Goal: Check status: Check status

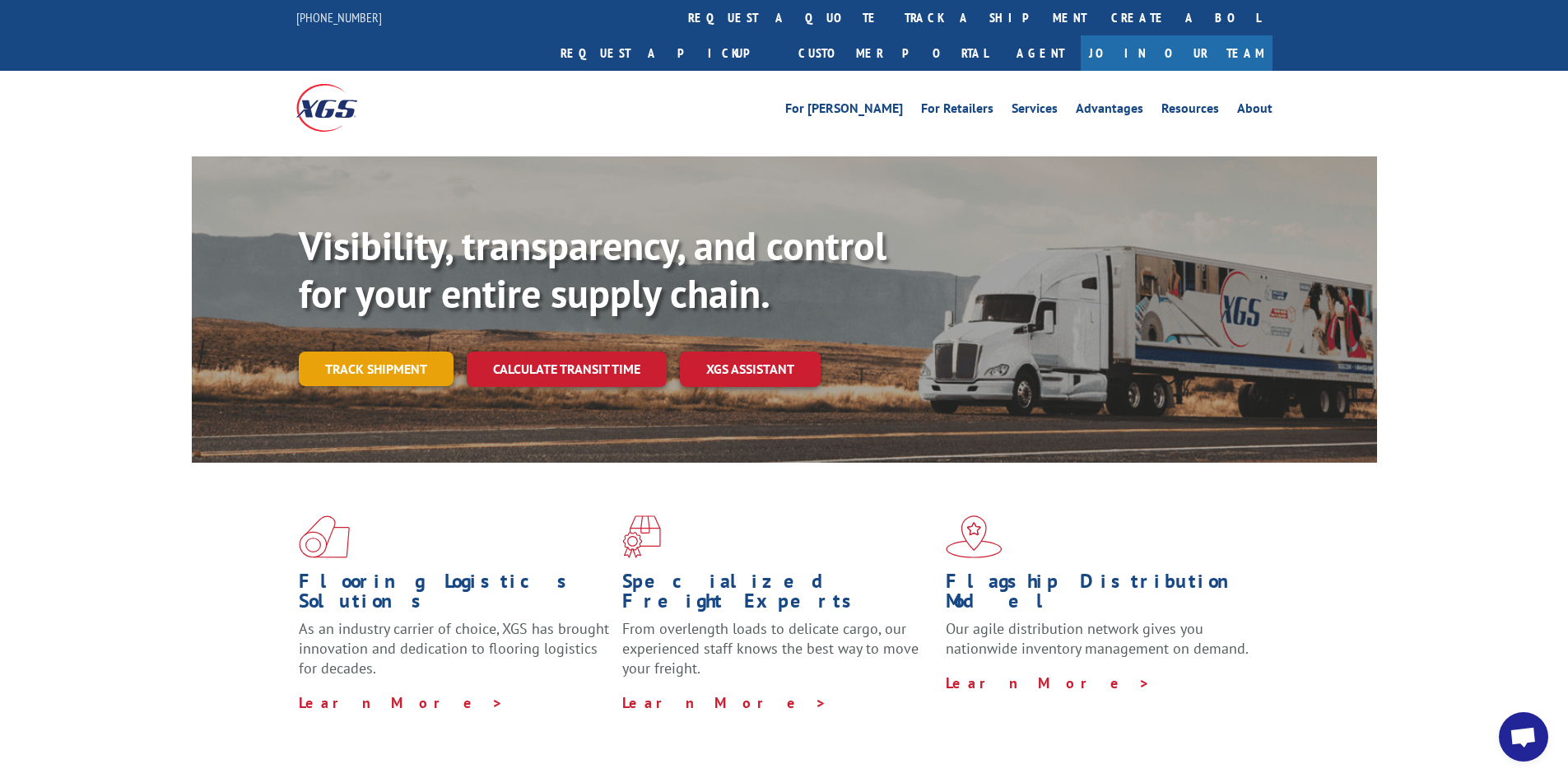
click at [375, 352] on link "Track shipment" at bounding box center [376, 369] width 155 height 34
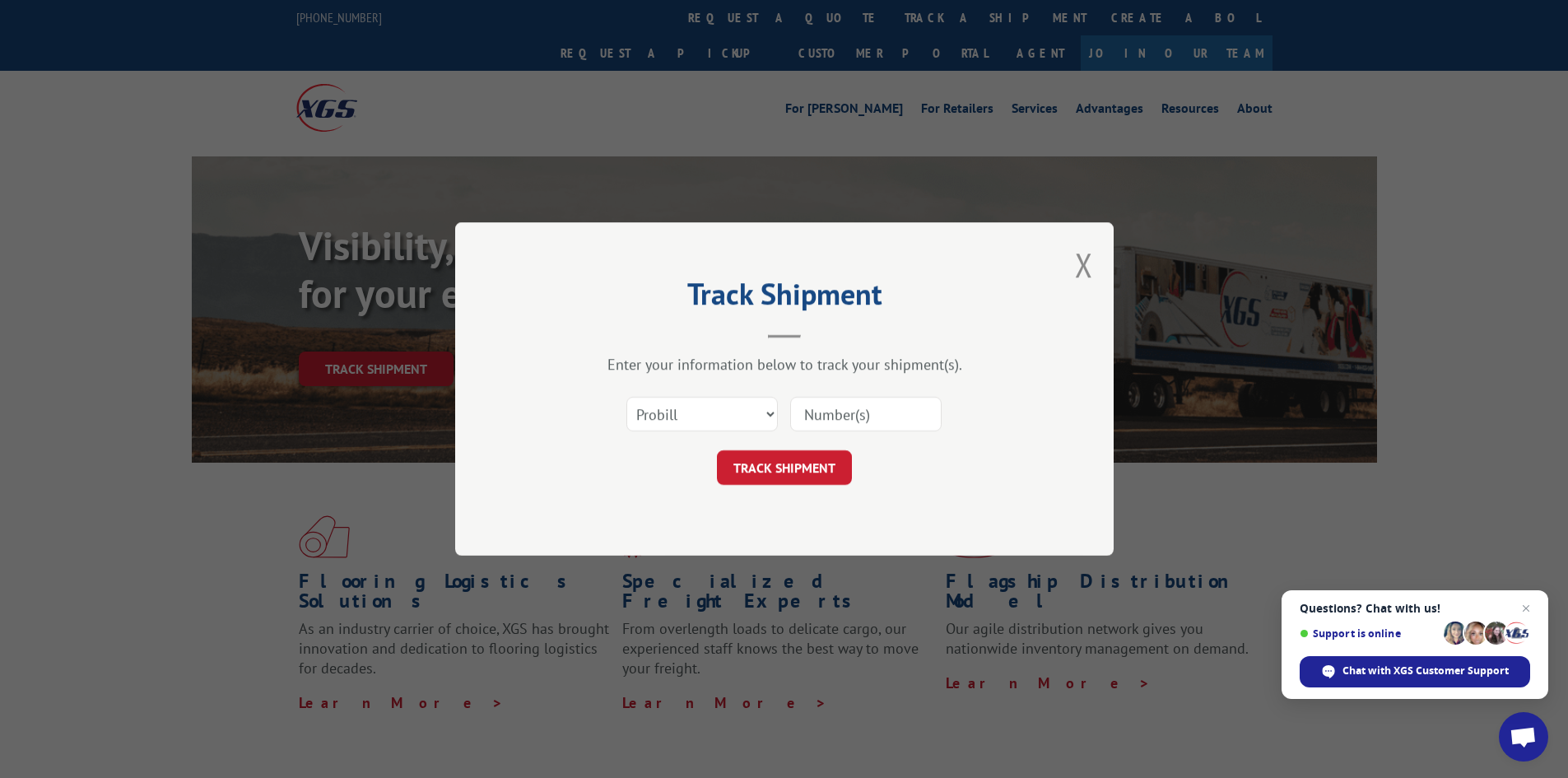
click at [820, 412] on input at bounding box center [866, 414] width 152 height 34
paste input "[EMAIL_ADDRESS][DOMAIN_NAME]"
type input "[EMAIL_ADDRESS][DOMAIN_NAME]"
drag, startPoint x: 932, startPoint y: 418, endPoint x: 749, endPoint y: 408, distance: 183.3
click at [749, 408] on div "Select category... Probill BOL PO [EMAIL_ADDRESS][DOMAIN_NAME]" at bounding box center [785, 414] width 494 height 54
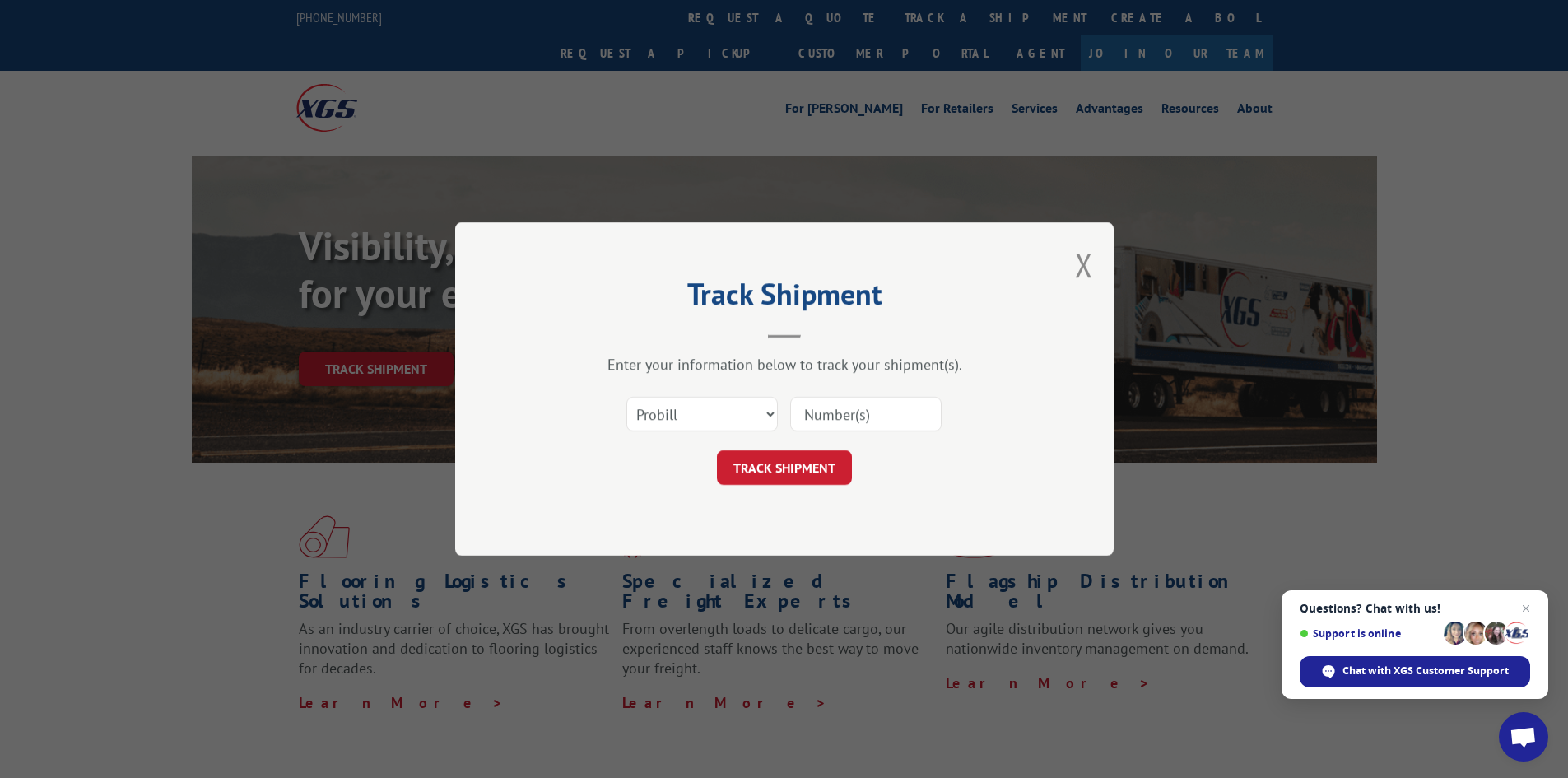
click at [834, 415] on input at bounding box center [866, 414] width 152 height 34
paste input "17402730"
type input "17402730"
click at [802, 464] on button "TRACK SHIPMENT" at bounding box center [785, 467] width 135 height 34
